Goal: Transaction & Acquisition: Obtain resource

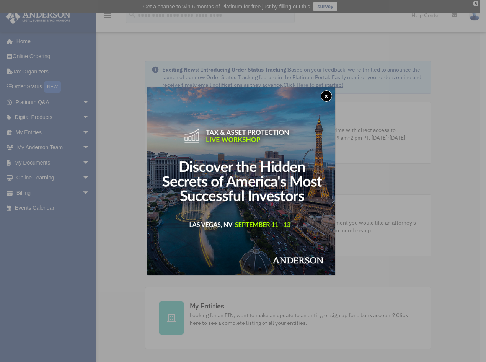
click at [419, 42] on div "x" at bounding box center [243, 181] width 486 height 362
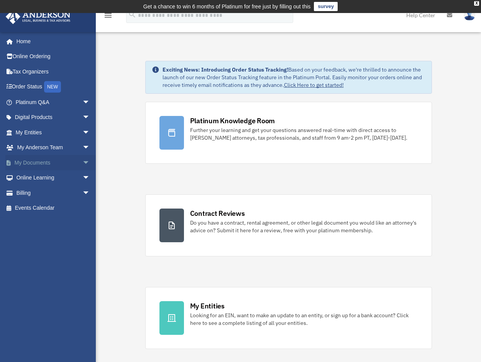
click at [56, 164] on link "My Documents arrow_drop_down" at bounding box center [53, 162] width 96 height 15
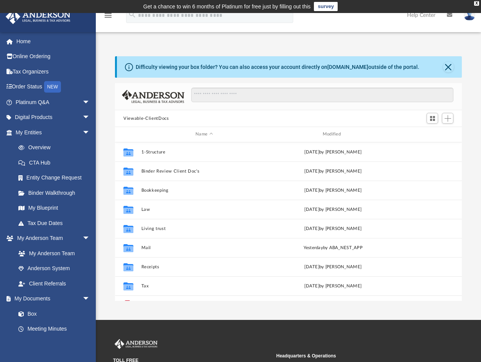
scroll to position [169, 341]
click at [330, 41] on div "Difficulty viewing your box folder? You can also access your account directly o…" at bounding box center [288, 170] width 385 height 261
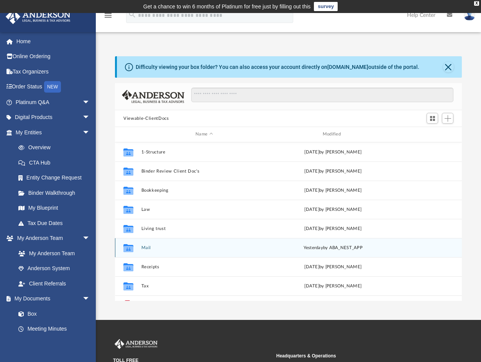
click at [146, 247] on button "Mail" at bounding box center [204, 248] width 126 height 5
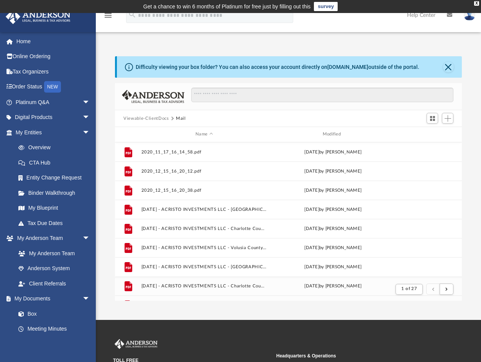
scroll to position [145, 341]
click at [334, 132] on div "Modified" at bounding box center [333, 134] width 126 height 7
click at [334, 134] on div "Modified" at bounding box center [333, 134] width 126 height 7
click at [362, 46] on div "Difficulty viewing your box folder? You can also access your account directly o…" at bounding box center [288, 170] width 385 height 261
click at [326, 135] on div "Modified" at bounding box center [333, 134] width 126 height 7
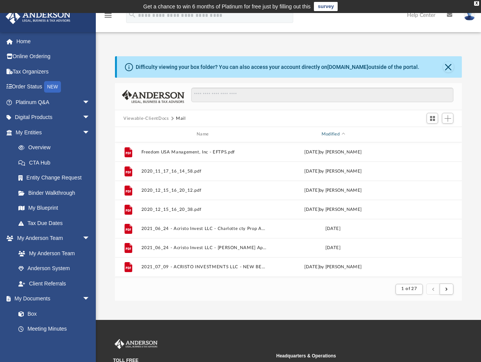
click at [331, 136] on div "Modified" at bounding box center [333, 134] width 126 height 7
click at [331, 133] on div "Modified" at bounding box center [333, 134] width 126 height 7
click at [332, 135] on div "Modified" at bounding box center [333, 134] width 126 height 7
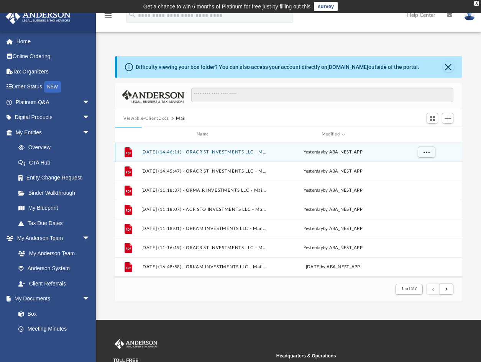
click at [165, 153] on button "2025.08.26 (14:46:11) - ORACRIST INVESTMENTS LLC - Mail from Community Service …" at bounding box center [204, 152] width 126 height 5
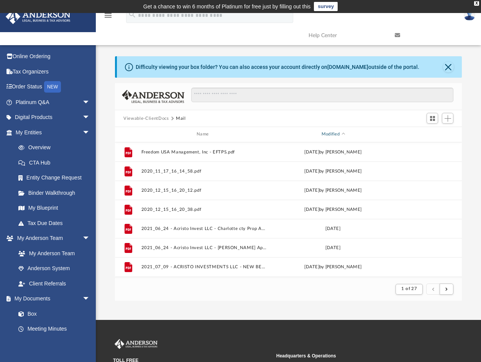
click at [333, 135] on div "Modified" at bounding box center [333, 134] width 126 height 7
click at [332, 134] on div "Modified" at bounding box center [333, 134] width 126 height 7
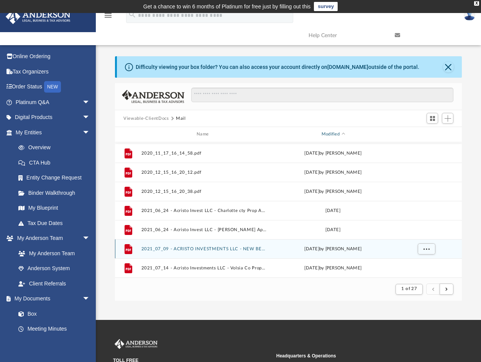
scroll to position [0, 0]
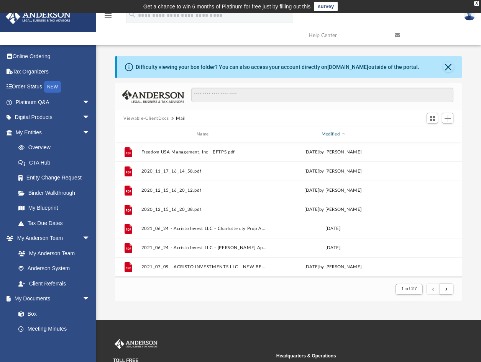
click at [336, 133] on div "Modified" at bounding box center [333, 134] width 126 height 7
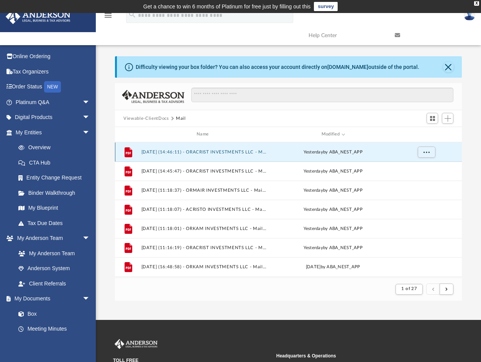
click at [236, 152] on button "2025.08.26 (14:46:11) - ORACRIST INVESTMENTS LLC - Mail from Community Service …" at bounding box center [204, 152] width 126 height 5
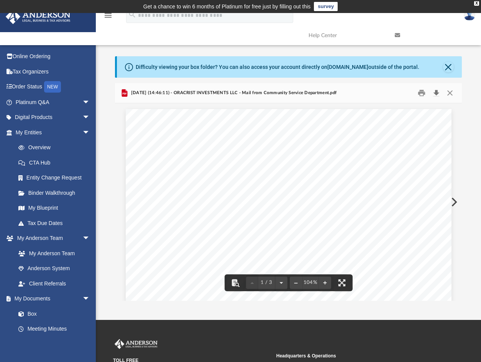
click at [437, 92] on button "Download" at bounding box center [436, 93] width 14 height 12
click at [455, 200] on button "Preview" at bounding box center [453, 202] width 17 height 21
click at [439, 93] on button "Download" at bounding box center [436, 93] width 14 height 12
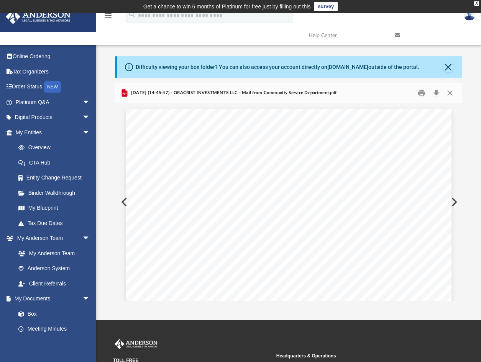
click at [452, 204] on button "Preview" at bounding box center [453, 202] width 17 height 21
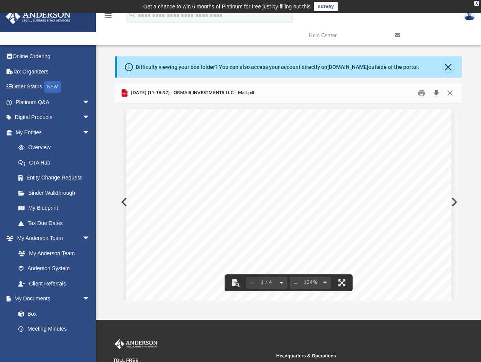
click at [437, 93] on button "Download" at bounding box center [436, 93] width 14 height 12
click at [453, 203] on button "Preview" at bounding box center [453, 202] width 17 height 21
click at [435, 90] on button "Download" at bounding box center [436, 93] width 14 height 12
click at [452, 201] on button "Preview" at bounding box center [453, 202] width 17 height 21
click at [437, 90] on button "Download" at bounding box center [436, 93] width 14 height 12
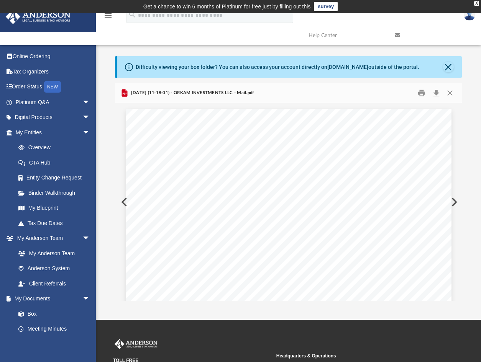
click at [453, 205] on button "Preview" at bounding box center [453, 202] width 17 height 21
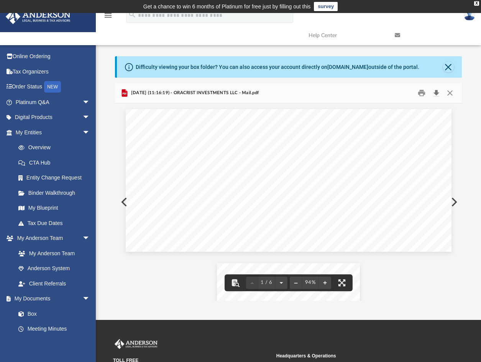
click at [435, 90] on button "Download" at bounding box center [436, 93] width 14 height 12
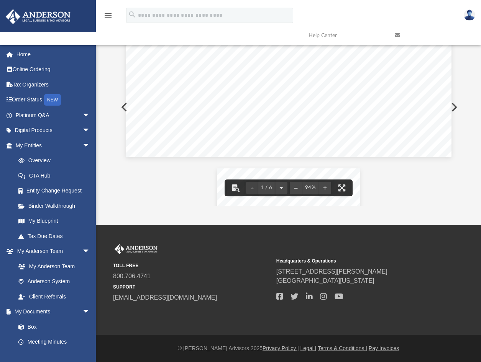
click at [455, 105] on button "Preview" at bounding box center [453, 107] width 17 height 21
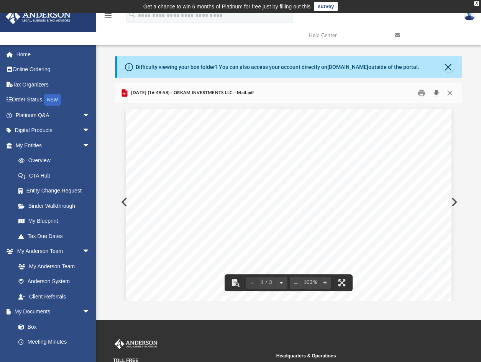
click at [437, 93] on button "Download" at bounding box center [436, 93] width 14 height 12
click at [454, 201] on button "Preview" at bounding box center [453, 202] width 17 height 21
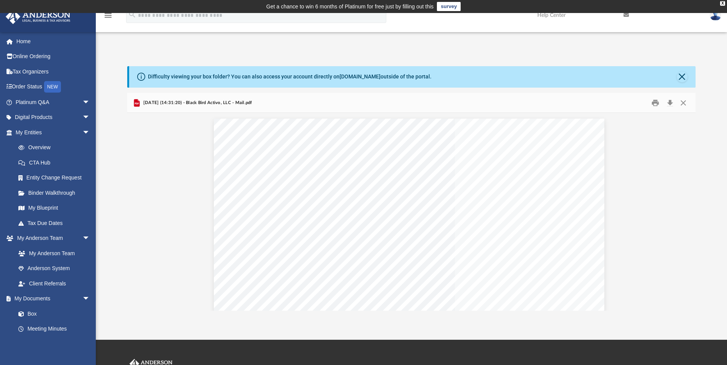
scroll to position [145, 562]
click at [44, 298] on link "My Documents arrow_drop_down" at bounding box center [53, 298] width 96 height 15
click at [486, 75] on button "Close" at bounding box center [681, 77] width 11 height 11
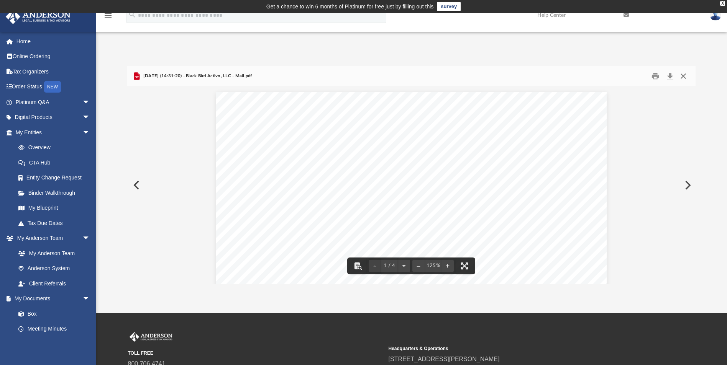
click at [486, 75] on button "Close" at bounding box center [683, 76] width 14 height 12
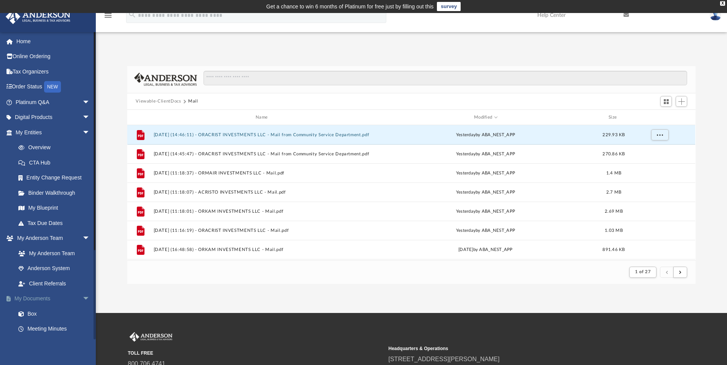
click at [41, 300] on link "My Documents arrow_drop_down" at bounding box center [53, 298] width 96 height 15
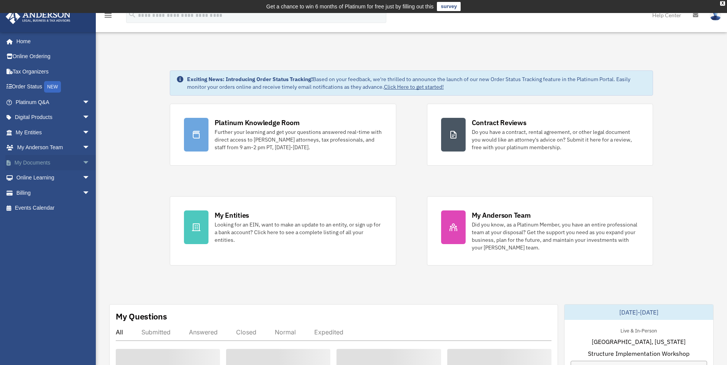
click at [45, 162] on link "My Documents arrow_drop_down" at bounding box center [53, 162] width 96 height 15
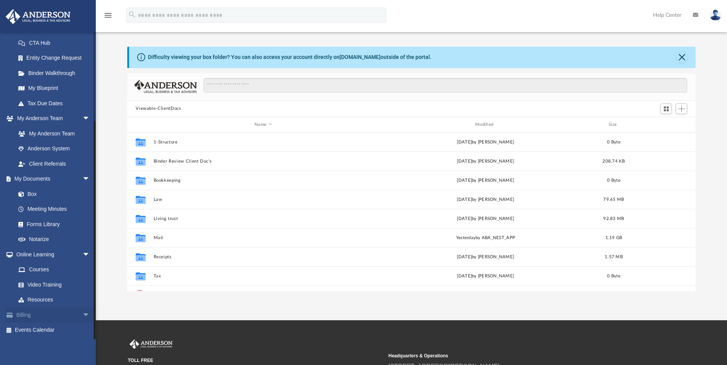
scroll to position [38, 0]
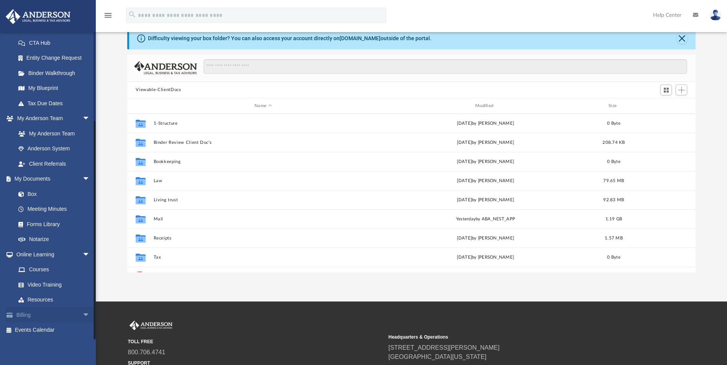
click at [39, 313] on link "Billing arrow_drop_down" at bounding box center [53, 315] width 96 height 15
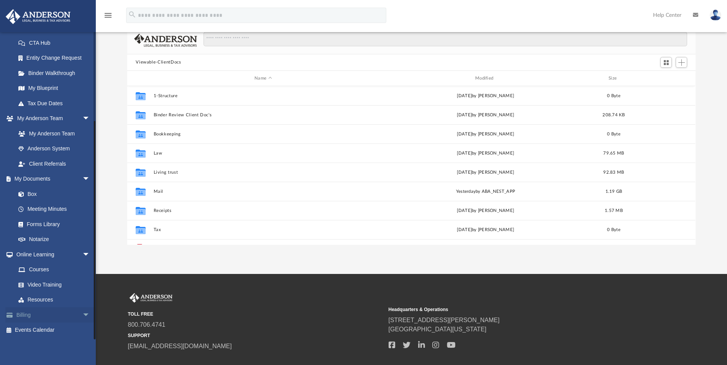
scroll to position [77, 0]
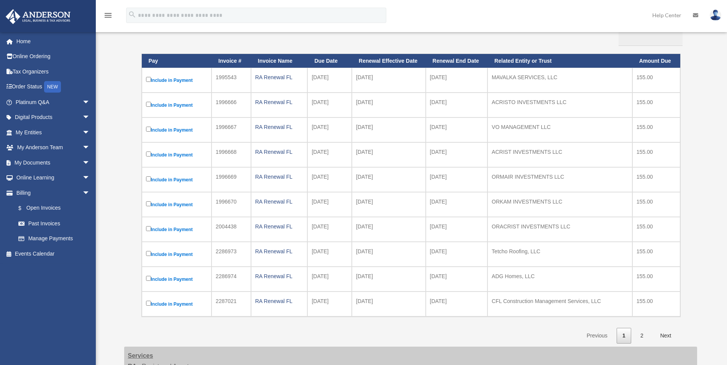
scroll to position [115, 0]
